Goal: Task Accomplishment & Management: Use online tool/utility

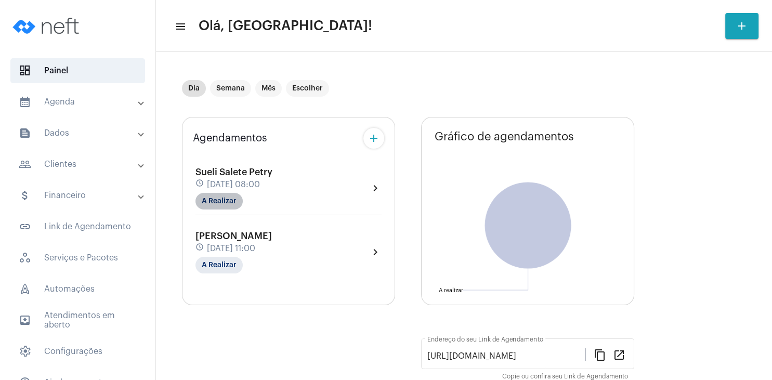
click at [227, 197] on mat-chip "A Realizar" at bounding box center [218, 201] width 47 height 17
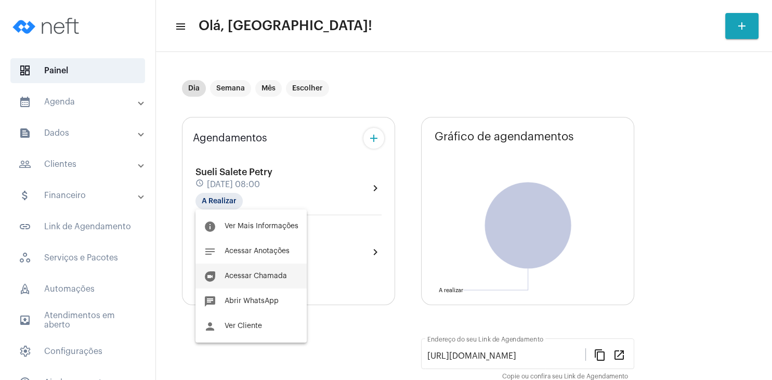
click at [257, 274] on span "Acessar Chamada" at bounding box center [256, 275] width 62 height 7
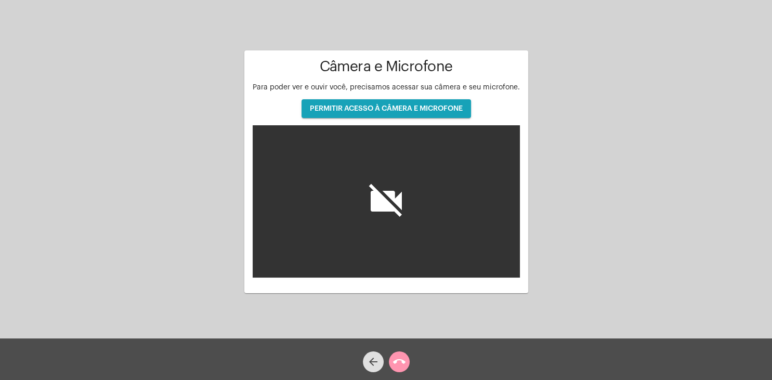
click at [391, 110] on span "PERMITIR ACESSO À CÂMERA E MICROFONE" at bounding box center [386, 108] width 153 height 7
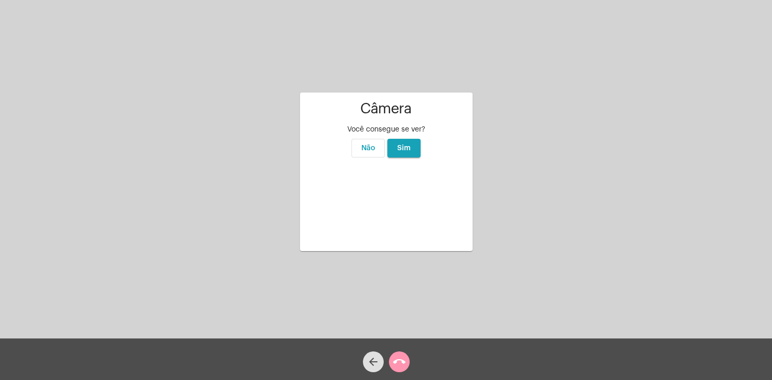
click at [406, 139] on button "Sim" at bounding box center [403, 148] width 33 height 19
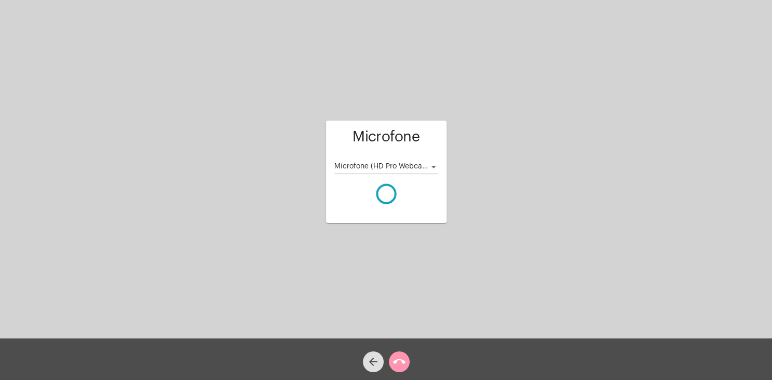
click at [470, 9] on div at bounding box center [386, 7] width 772 height 9
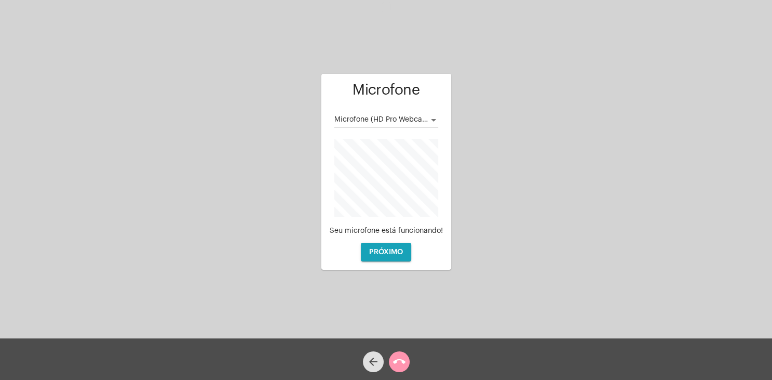
click at [426, 120] on span "Microfone (HD Pro Webcam C920)" at bounding box center [393, 119] width 119 height 7
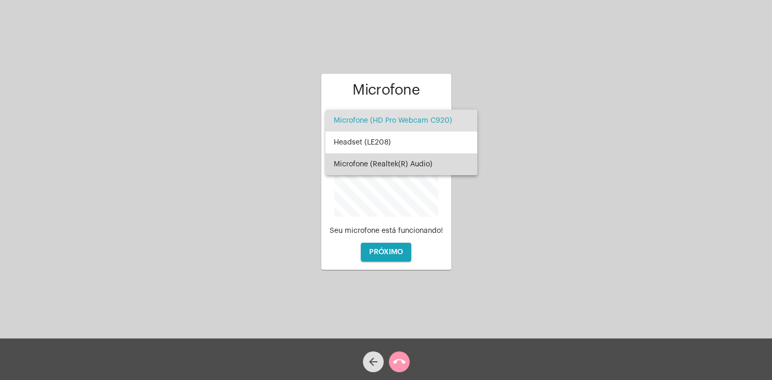
click at [408, 159] on span "Microfone (Realtek(R) Audio)" at bounding box center [401, 164] width 135 height 22
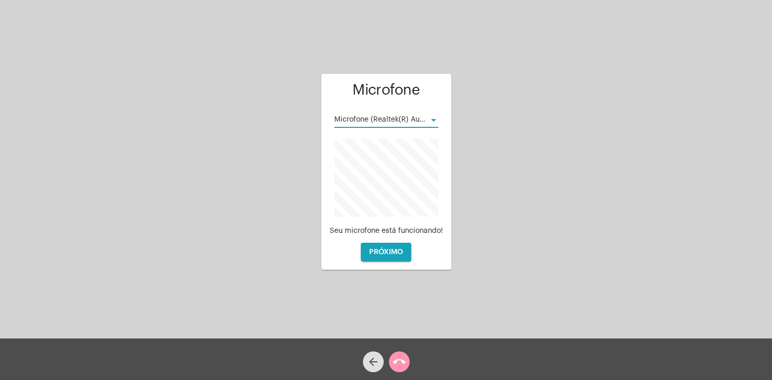
click at [403, 255] on button "PRÓXIMO" at bounding box center [386, 252] width 50 height 19
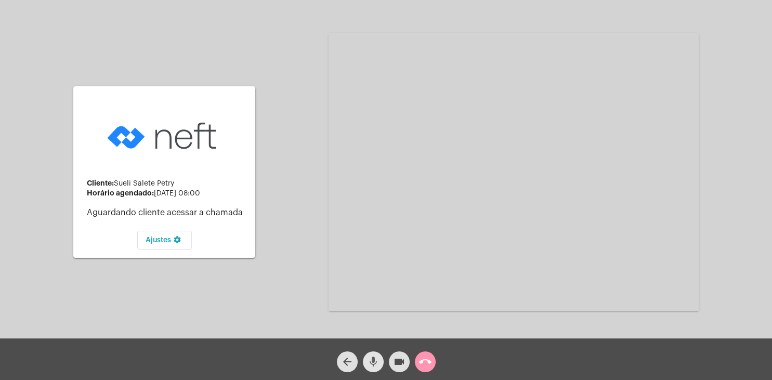
click at [375, 363] on mat-icon "mic" at bounding box center [373, 362] width 12 height 12
click at [751, 91] on div "Cliente: [PERSON_NAME] [PERSON_NAME] agendado: [DATE] 08:00 Aguardando cliente …" at bounding box center [386, 171] width 770 height 338
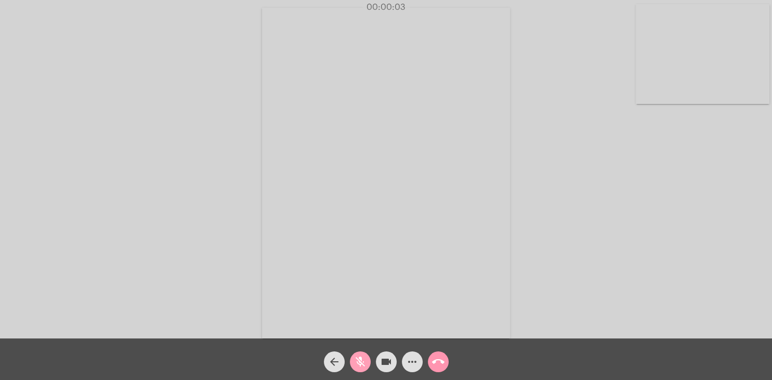
click at [365, 356] on span "mic_off" at bounding box center [360, 361] width 12 height 21
click at [364, 365] on mat-icon "mic" at bounding box center [360, 362] width 12 height 12
click at [359, 364] on mat-icon "mic_off" at bounding box center [360, 362] width 12 height 12
click at [365, 363] on mat-icon "mic" at bounding box center [360, 362] width 12 height 12
click at [361, 362] on mat-icon "mic_off" at bounding box center [360, 362] width 12 height 12
